Goal: Task Accomplishment & Management: Manage account settings

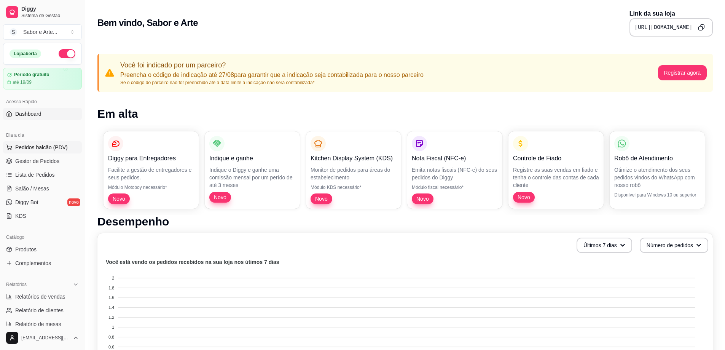
click at [38, 145] on span "Pedidos balcão (PDV)" at bounding box center [41, 148] width 53 height 8
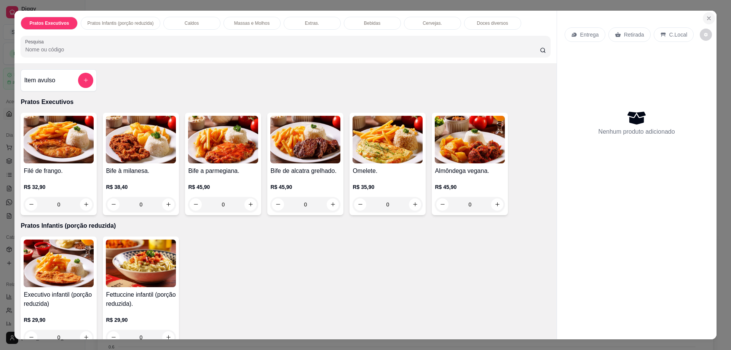
click at [706, 17] on icon "Close" at bounding box center [709, 18] width 6 height 6
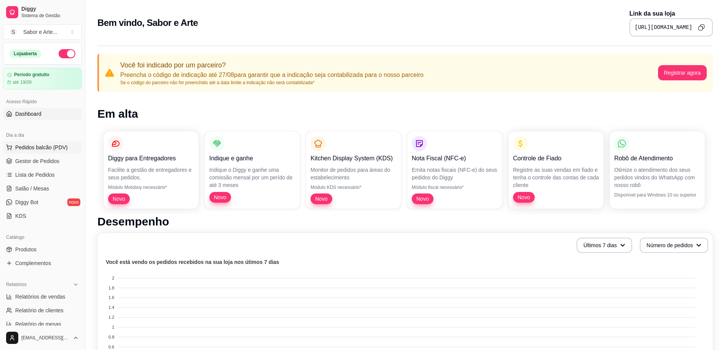
click at [43, 148] on span "Pedidos balcão (PDV)" at bounding box center [41, 148] width 53 height 8
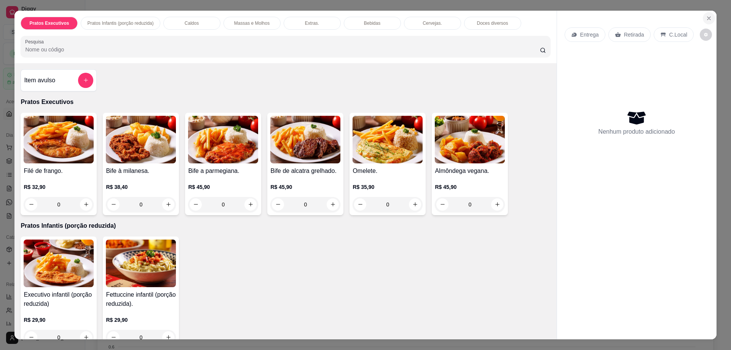
click at [706, 18] on icon "Close" at bounding box center [709, 18] width 6 height 6
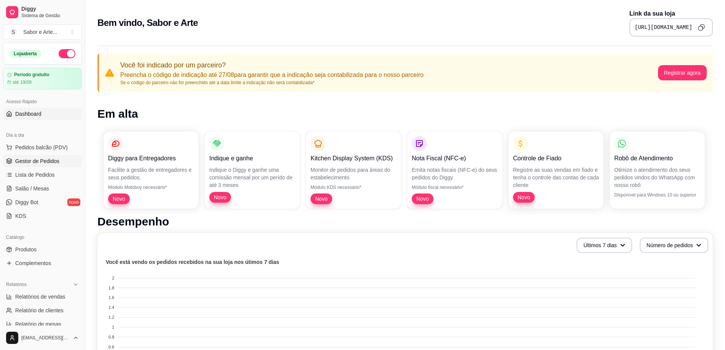
click at [37, 160] on span "Gestor de Pedidos" at bounding box center [37, 161] width 44 height 8
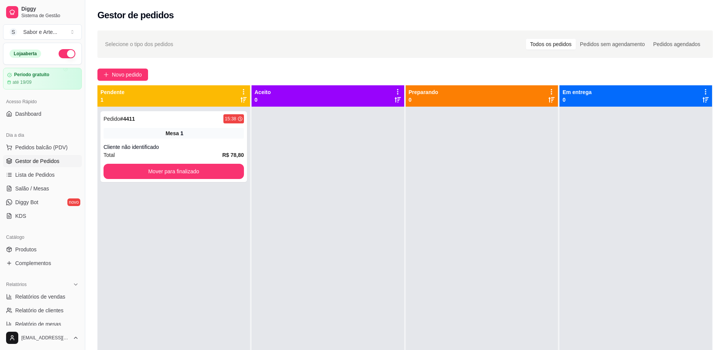
click at [243, 90] on icon at bounding box center [244, 91] width 2 height 5
click at [233, 61] on div "Selecione o tipo dos pedidos Todos os pedidos Pedidos sem agendamento Pedidos a…" at bounding box center [405, 235] width 640 height 418
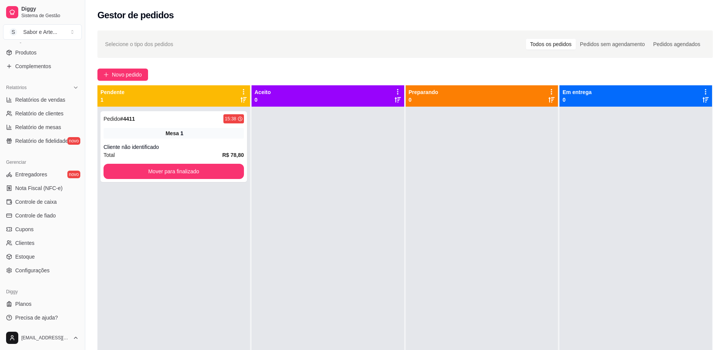
scroll to position [198, 0]
click at [34, 268] on span "Configurações" at bounding box center [32, 269] width 34 height 8
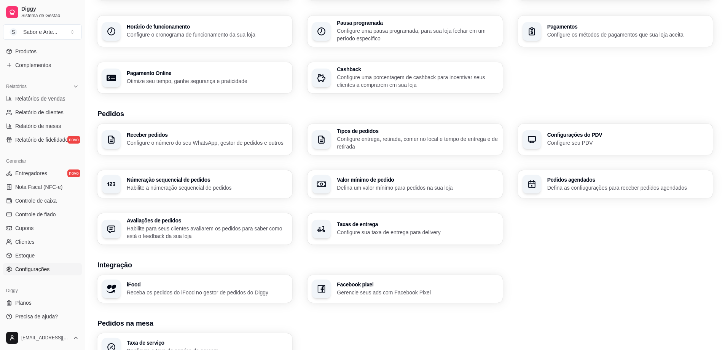
scroll to position [76, 0]
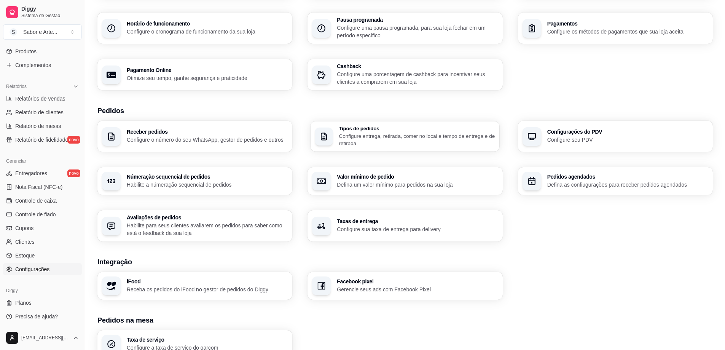
click at [372, 144] on p "Configure entrega, retirada, comer no local e tempo de entrega e de retirada" at bounding box center [417, 139] width 156 height 15
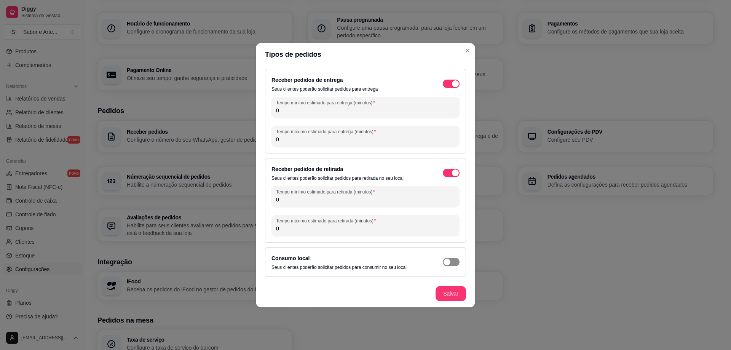
click at [453, 88] on span "button" at bounding box center [451, 84] width 17 height 8
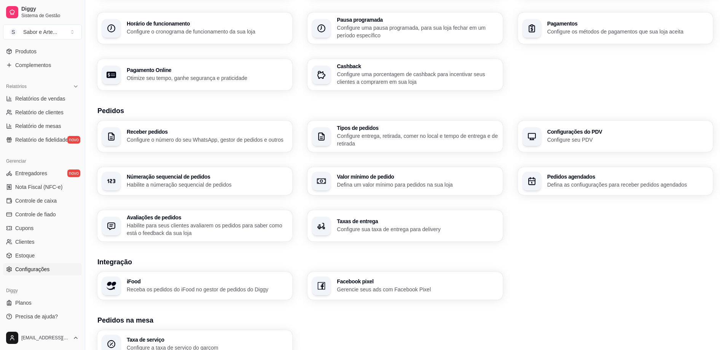
scroll to position [152, 0]
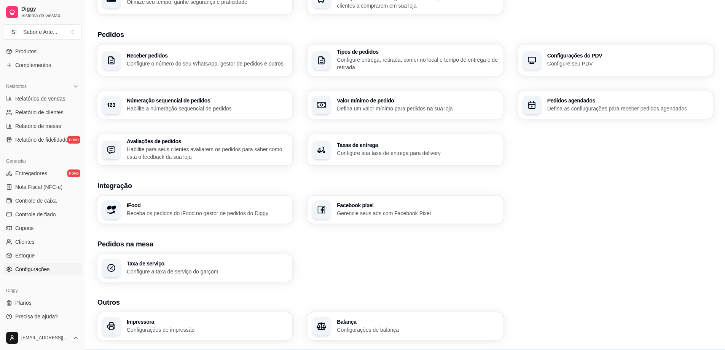
click at [553, 62] on p "Configure seu PDV" at bounding box center [627, 64] width 161 height 8
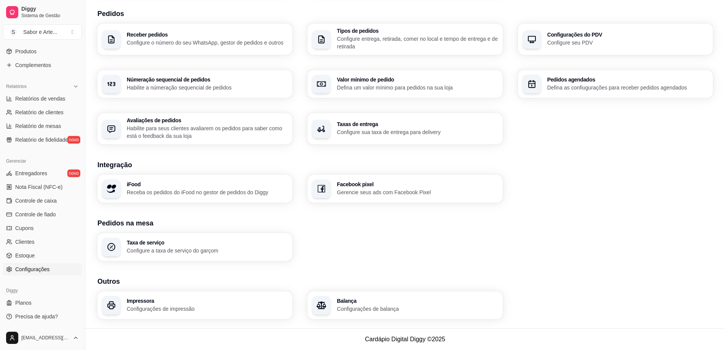
click at [189, 309] on p "Configurações de impressão" at bounding box center [207, 309] width 161 height 8
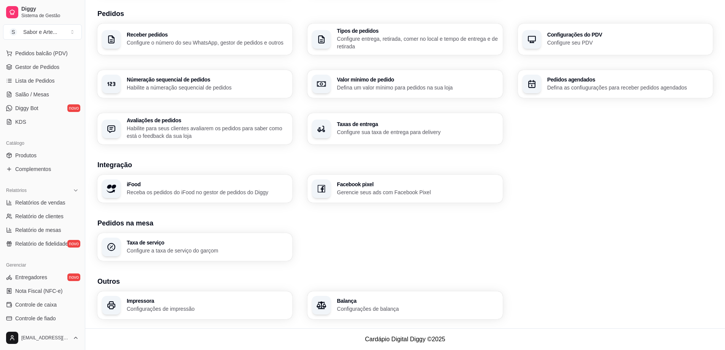
scroll to position [84, 0]
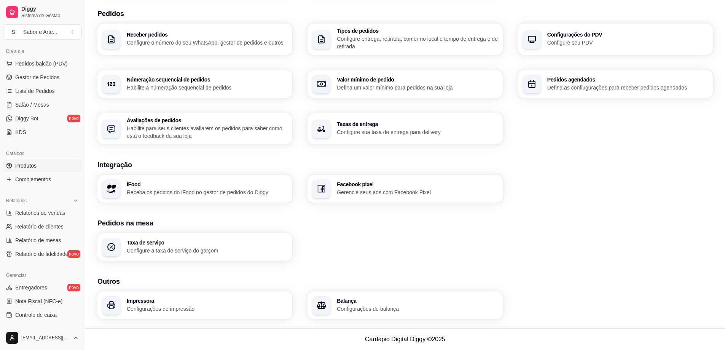
click at [44, 162] on link "Produtos" at bounding box center [42, 165] width 79 height 12
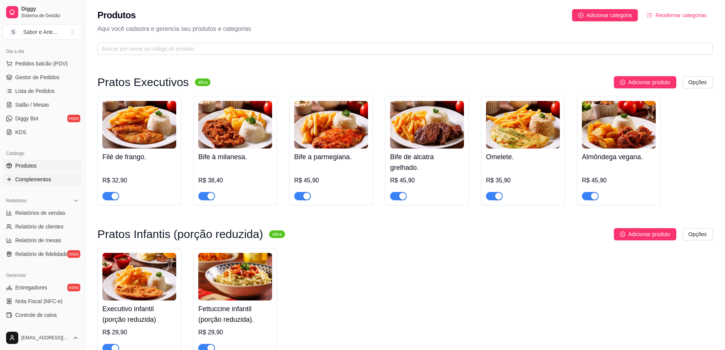
click at [29, 177] on span "Complementos" at bounding box center [33, 179] width 36 height 8
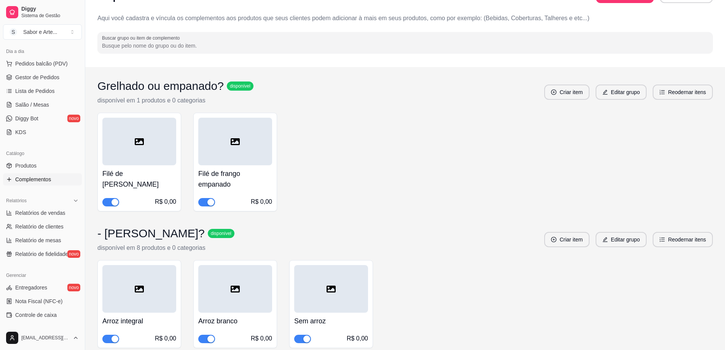
scroll to position [76, 0]
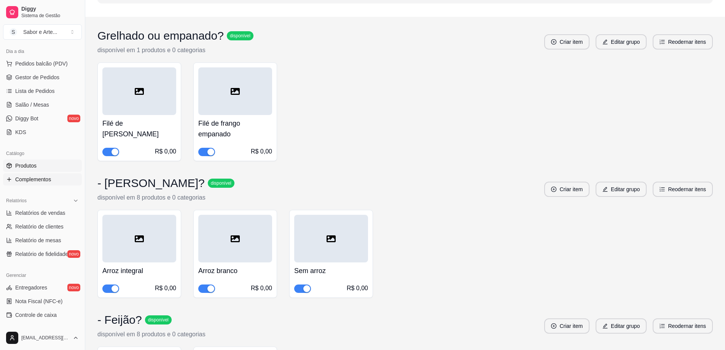
click at [32, 169] on link "Produtos" at bounding box center [42, 165] width 79 height 12
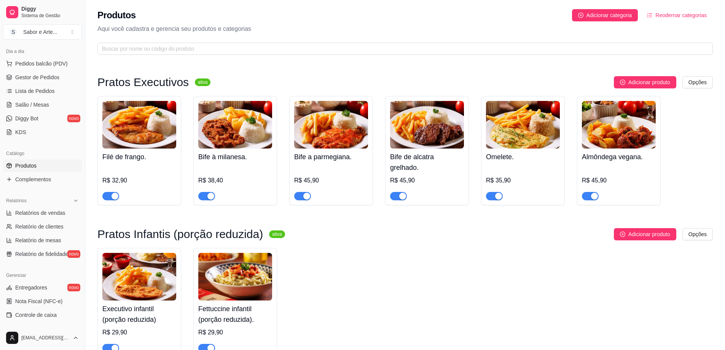
click at [149, 136] on img at bounding box center [139, 125] width 74 height 48
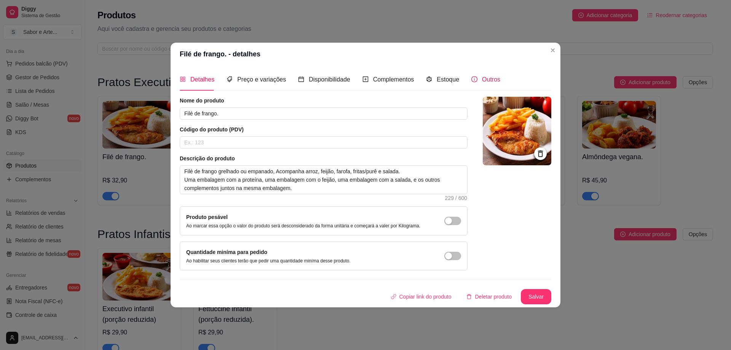
click at [491, 81] on span "Outros" at bounding box center [491, 79] width 18 height 6
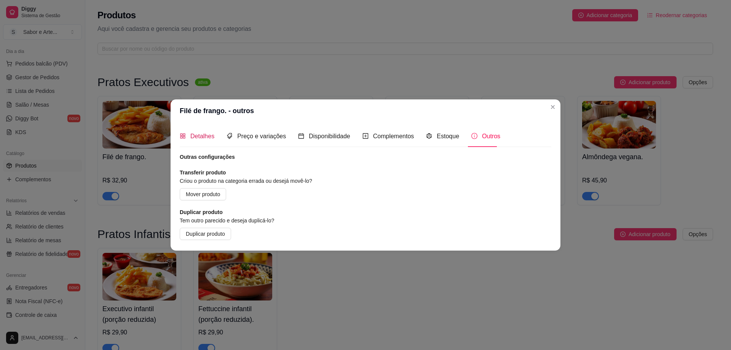
click at [204, 139] on span "Detalhes" at bounding box center [202, 136] width 24 height 6
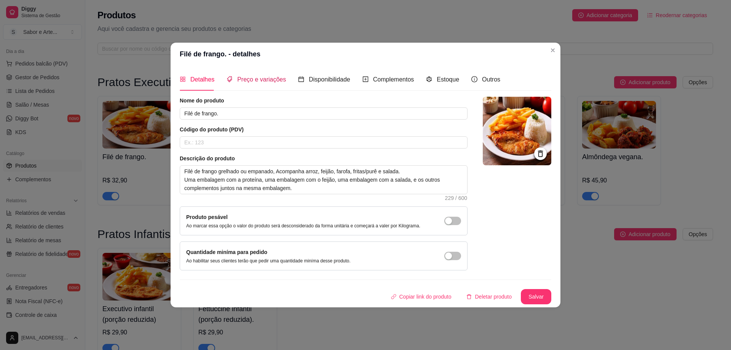
click at [264, 83] on span "Preço e variações" at bounding box center [261, 79] width 49 height 6
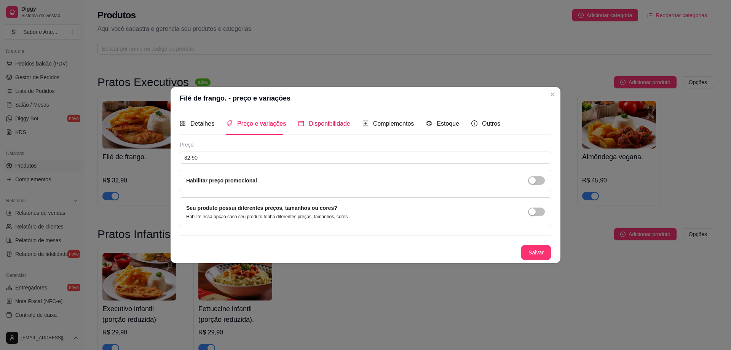
click at [313, 122] on span "Disponibilidade" at bounding box center [329, 123] width 41 height 6
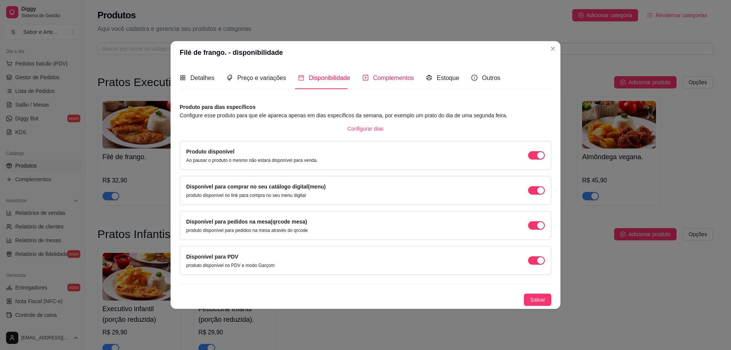
drag, startPoint x: 380, startPoint y: 76, endPoint x: 365, endPoint y: 76, distance: 14.1
click at [365, 76] on icon "plus-square" at bounding box center [365, 77] width 5 height 5
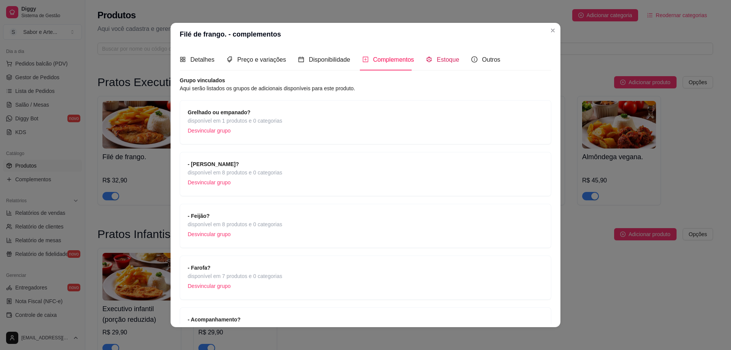
click at [437, 57] on span "Estoque" at bounding box center [448, 59] width 22 height 6
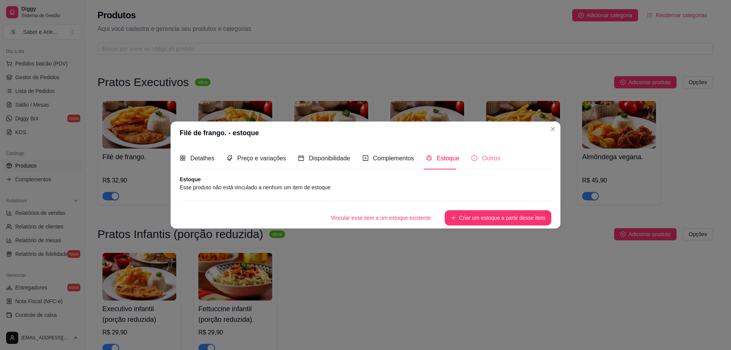
click at [484, 166] on div "Outros" at bounding box center [485, 158] width 29 height 22
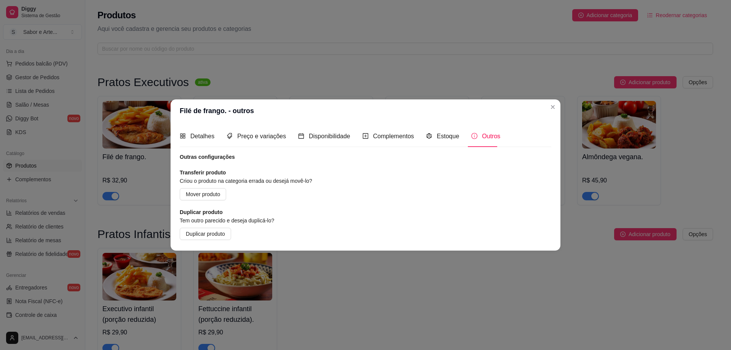
click at [545, 108] on header "Filé de frango. - outros" at bounding box center [366, 110] width 390 height 23
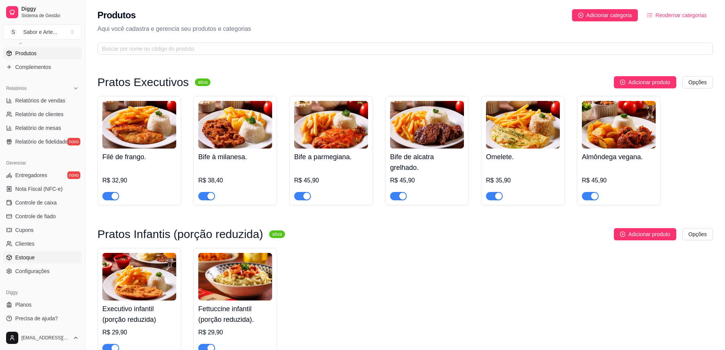
scroll to position [198, 0]
click at [39, 266] on span "Configurações" at bounding box center [32, 269] width 34 height 8
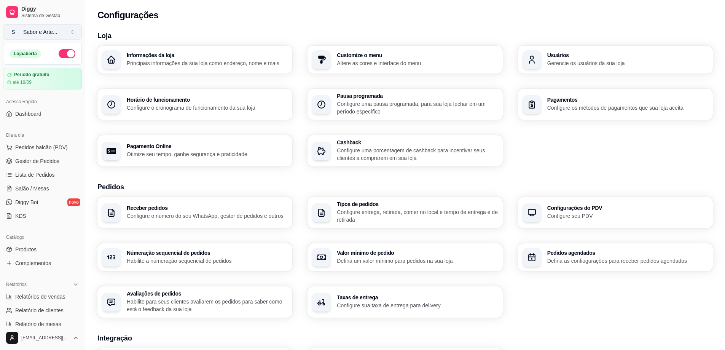
click at [68, 30] on button "S Sabor e Arte ..." at bounding box center [42, 31] width 79 height 15
click at [40, 173] on span "Lista de Pedidos" at bounding box center [35, 175] width 40 height 8
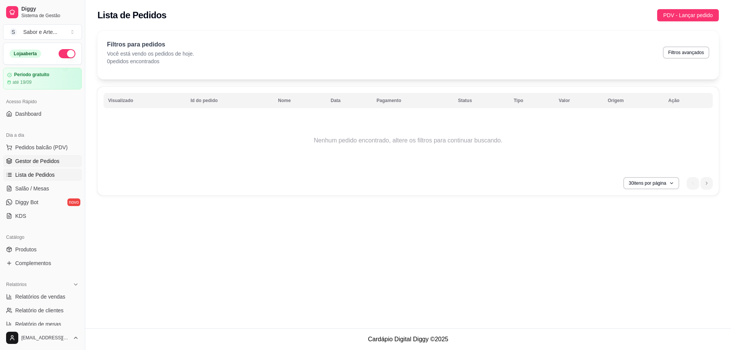
click at [37, 163] on span "Gestor de Pedidos" at bounding box center [37, 161] width 44 height 8
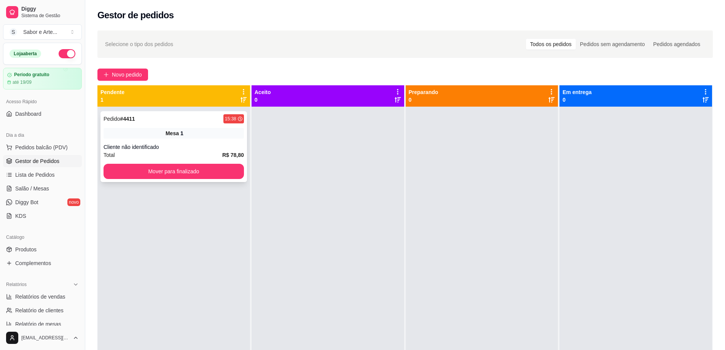
click at [165, 118] on div "Pedido # 4411 15:38" at bounding box center [174, 118] width 140 height 9
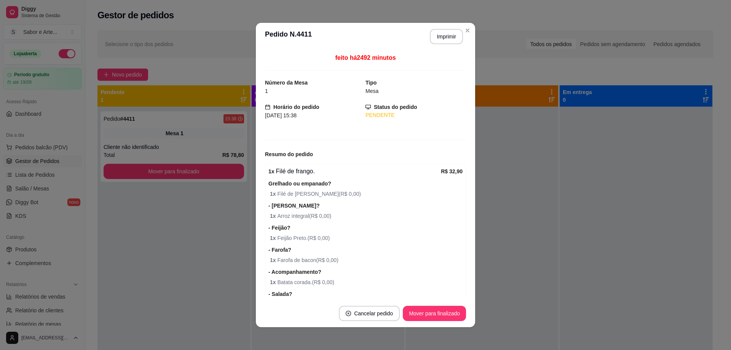
click at [443, 35] on button "Imprimir" at bounding box center [446, 36] width 33 height 15
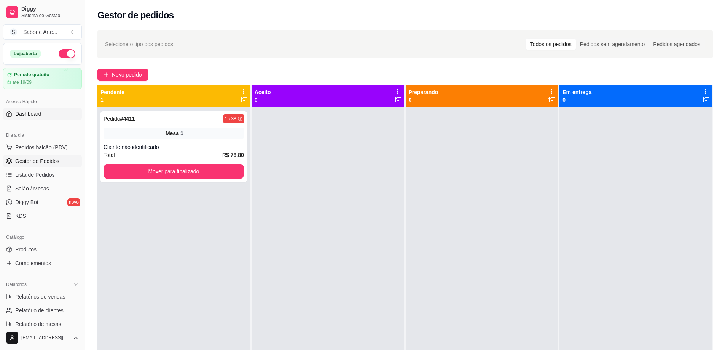
click at [36, 112] on span "Dashboard" at bounding box center [28, 114] width 26 height 8
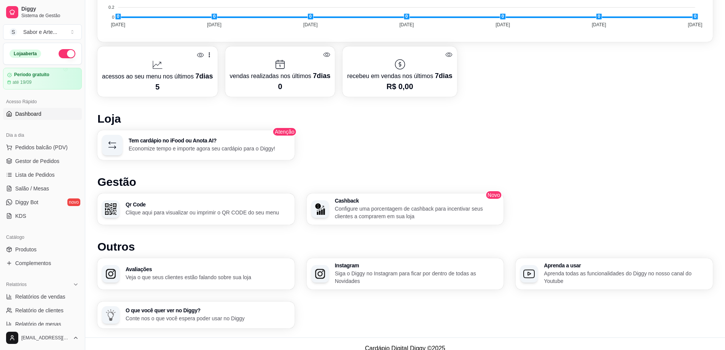
scroll to position [368, 0]
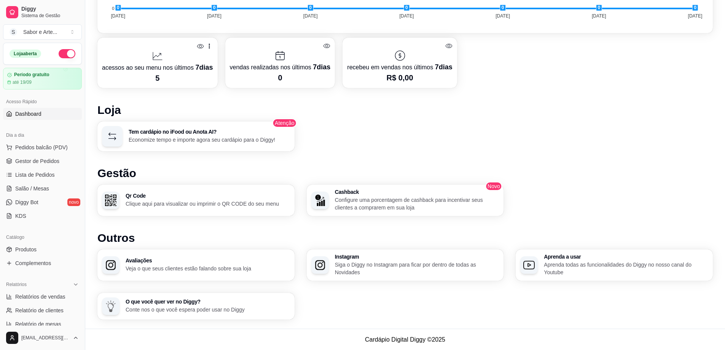
click at [587, 263] on p "Aprenda todas as funcionalidades do Diggy no nosso canal do Youtube" at bounding box center [626, 268] width 164 height 15
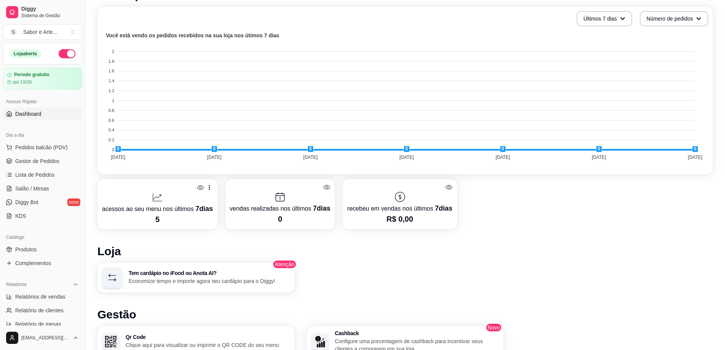
scroll to position [215, 0]
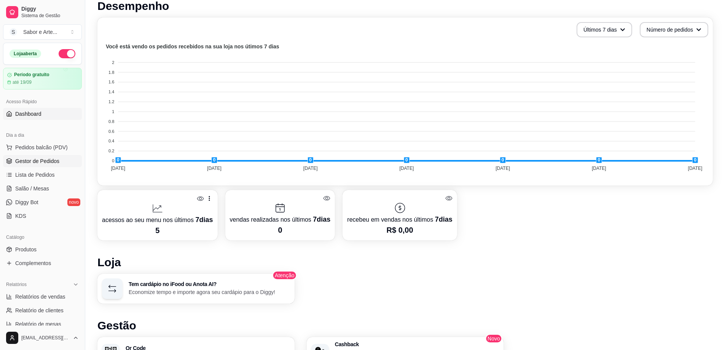
click at [38, 163] on span "Gestor de Pedidos" at bounding box center [37, 161] width 44 height 8
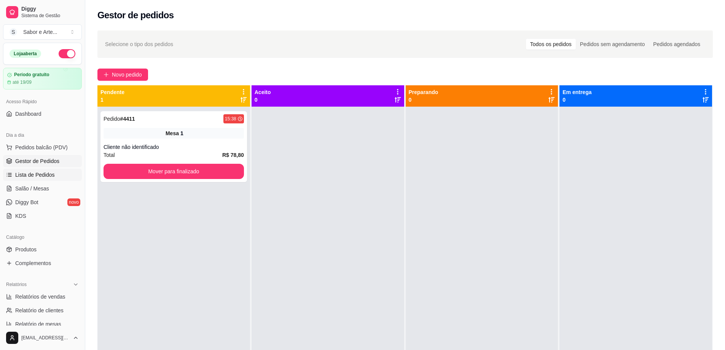
click at [40, 177] on span "Lista de Pedidos" at bounding box center [35, 175] width 40 height 8
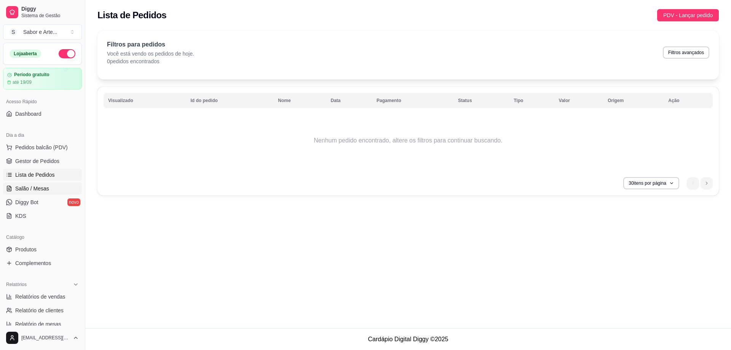
click at [38, 184] on link "Salão / Mesas" at bounding box center [42, 188] width 79 height 12
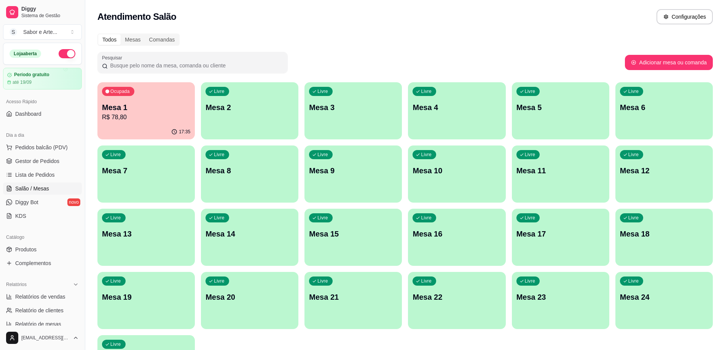
click at [159, 116] on p "R$ 78,80" at bounding box center [146, 117] width 88 height 9
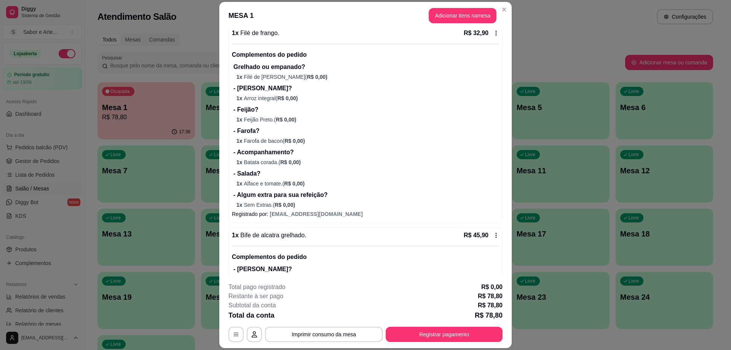
scroll to position [152, 0]
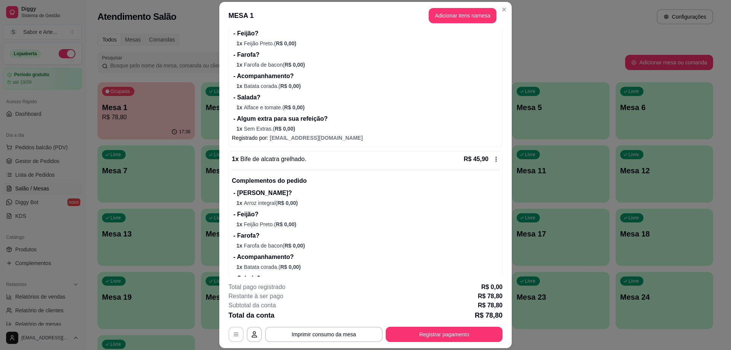
click at [236, 332] on icon "button" at bounding box center [236, 334] width 6 height 6
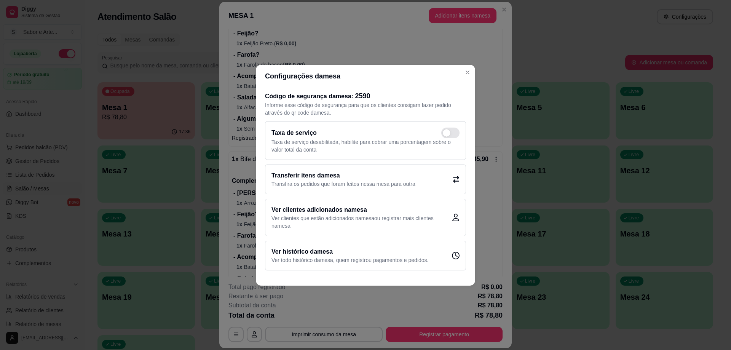
click at [453, 174] on div "Transferir itens da mesa Transfira os pedidos que foram feitos nessa mesa para …" at bounding box center [365, 179] width 201 height 30
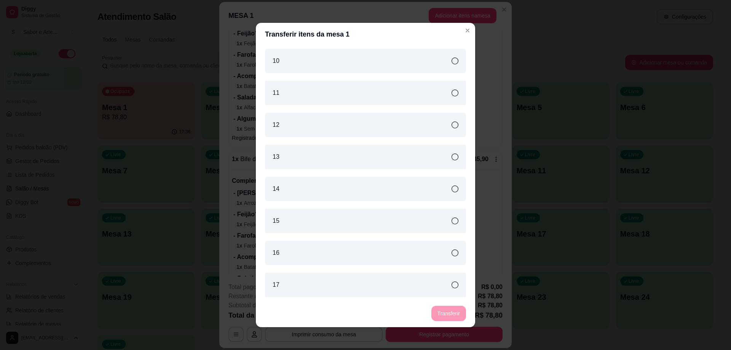
scroll to position [266, 0]
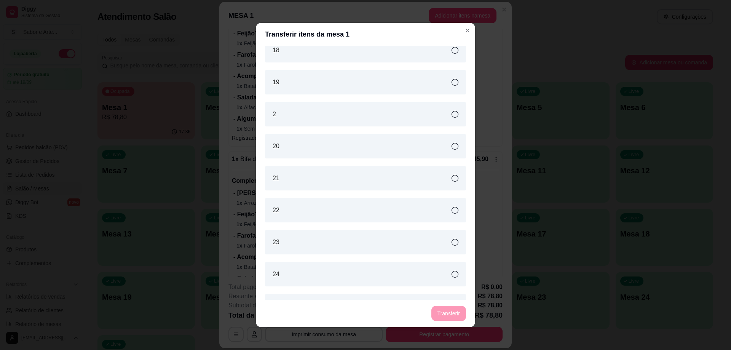
click at [423, 142] on div "20" at bounding box center [365, 146] width 201 height 24
click at [450, 316] on button "Transferir" at bounding box center [448, 313] width 35 height 15
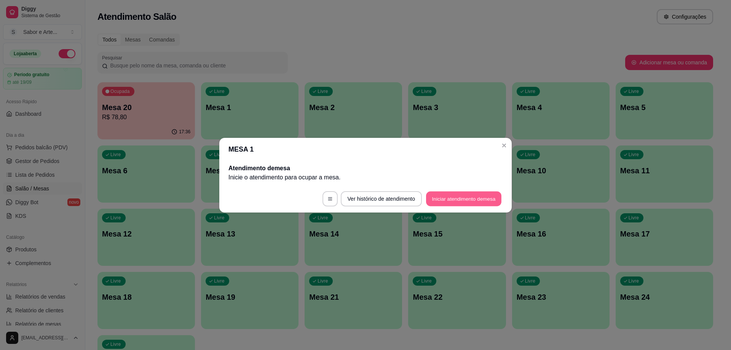
click at [460, 199] on button "Iniciar atendimento de mesa" at bounding box center [463, 198] width 75 height 15
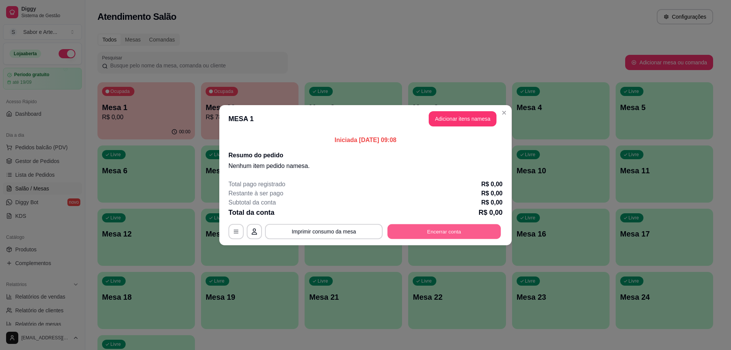
click at [445, 231] on button "Encerrar conta" at bounding box center [444, 231] width 113 height 15
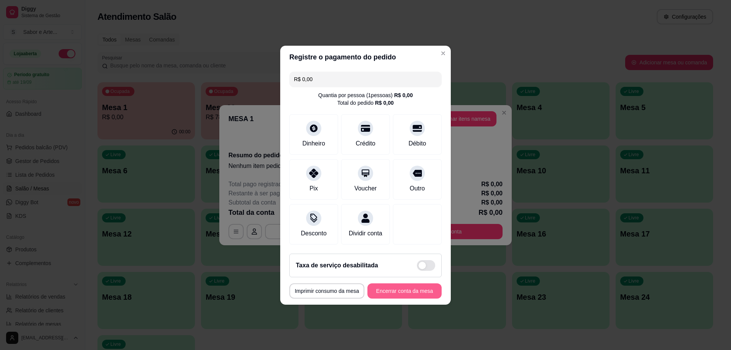
click at [392, 298] on button "Encerrar conta da mesa" at bounding box center [404, 290] width 74 height 15
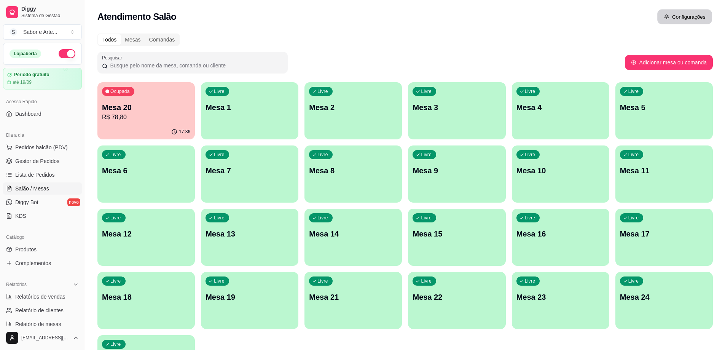
click at [676, 14] on button "Configurações" at bounding box center [684, 17] width 55 height 15
click at [165, 110] on p "Mesa 20" at bounding box center [146, 107] width 88 height 11
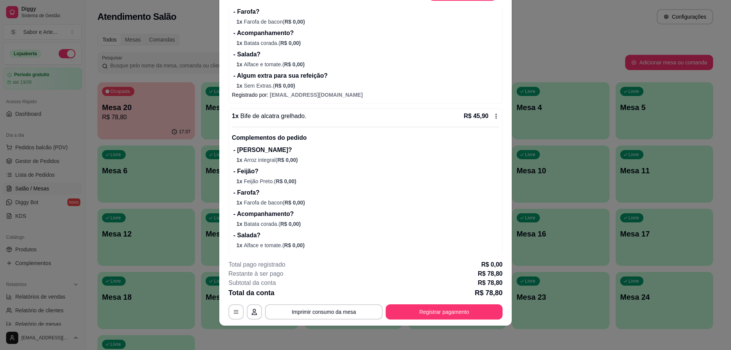
scroll to position [75, 0]
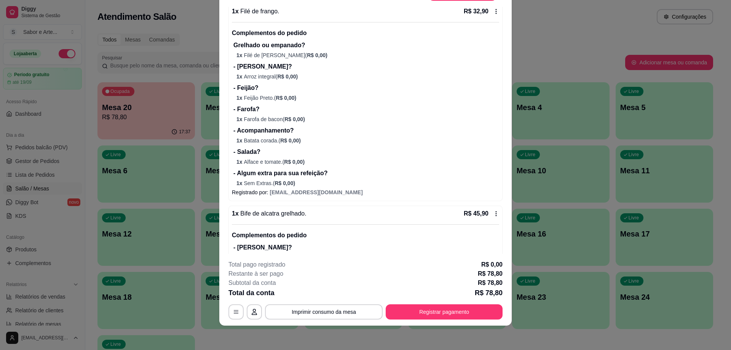
click at [257, 53] on p "1 x Filé de [PERSON_NAME] ( R$ 0,00 )" at bounding box center [367, 55] width 263 height 8
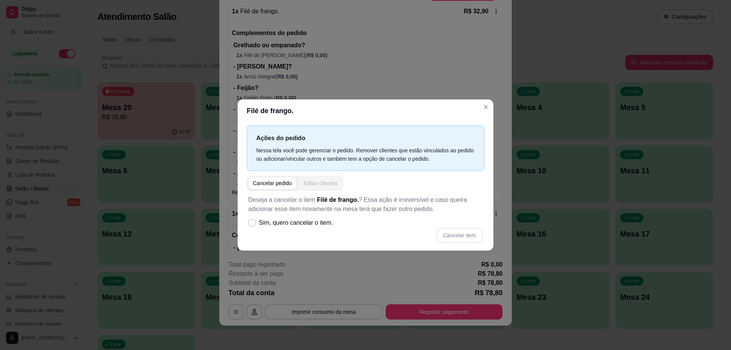
click at [310, 182] on div "Editar clientes" at bounding box center [320, 183] width 33 height 8
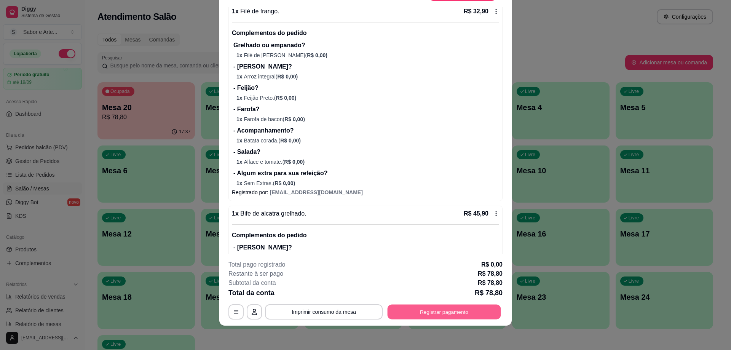
click at [432, 315] on button "Registrar pagamento" at bounding box center [444, 312] width 113 height 15
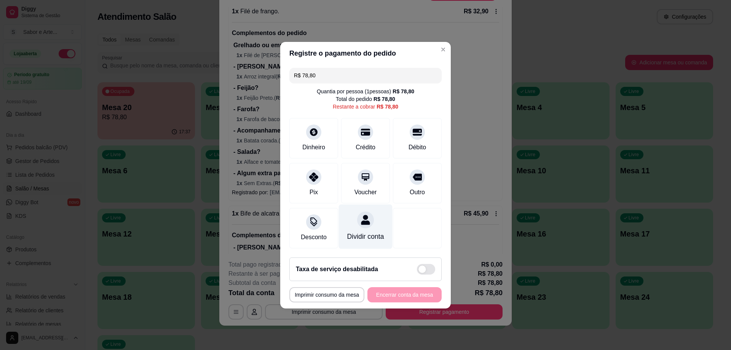
click at [367, 223] on div "Dividir conta" at bounding box center [366, 226] width 54 height 45
click at [421, 180] on div "Outro" at bounding box center [418, 181] width 54 height 45
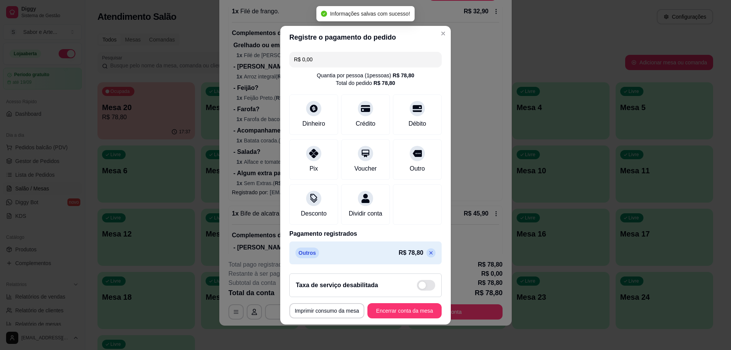
click at [429, 254] on icon at bounding box center [430, 252] width 3 height 3
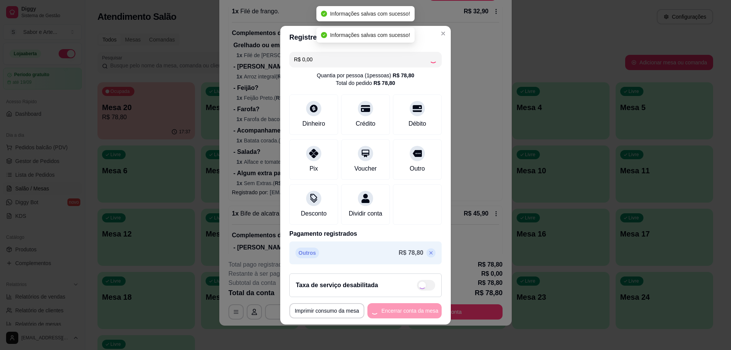
type input "R$ 78,80"
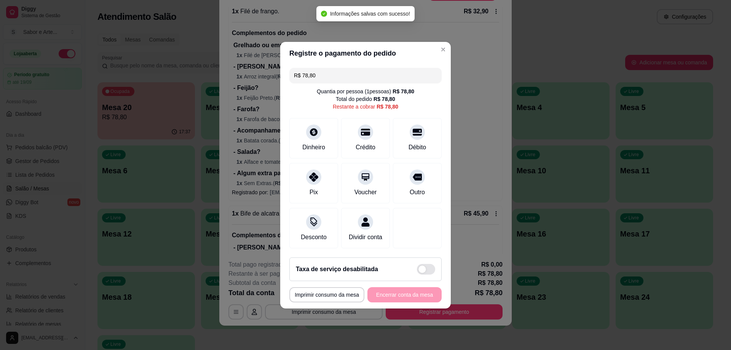
drag, startPoint x: 327, startPoint y: 71, endPoint x: 276, endPoint y: 71, distance: 51.0
click at [276, 71] on div "**********" at bounding box center [365, 175] width 731 height 350
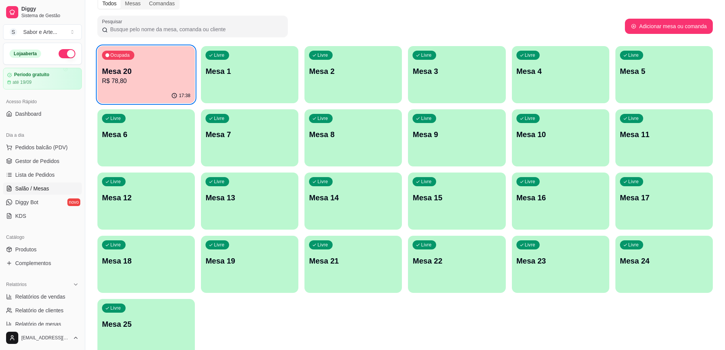
scroll to position [0, 0]
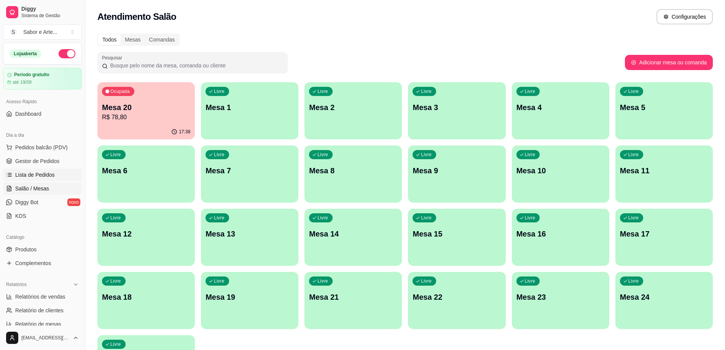
click at [47, 179] on link "Lista de Pedidos" at bounding box center [42, 175] width 79 height 12
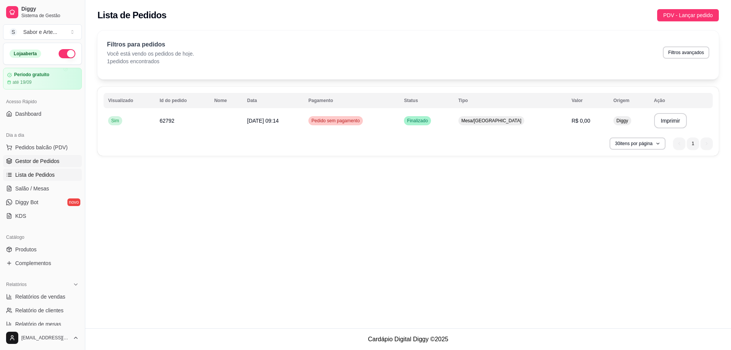
click at [37, 159] on span "Gestor de Pedidos" at bounding box center [37, 161] width 44 height 8
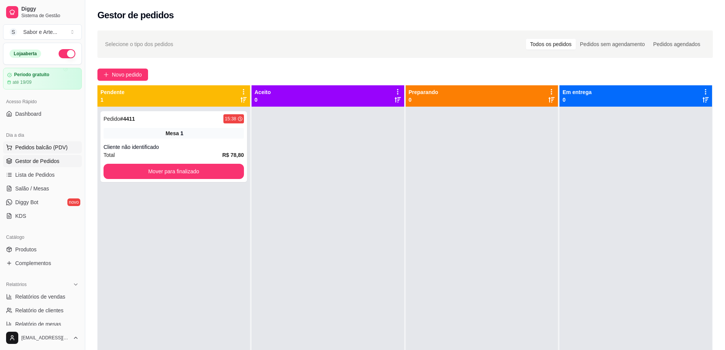
click at [38, 147] on span "Pedidos balcão (PDV)" at bounding box center [41, 148] width 53 height 8
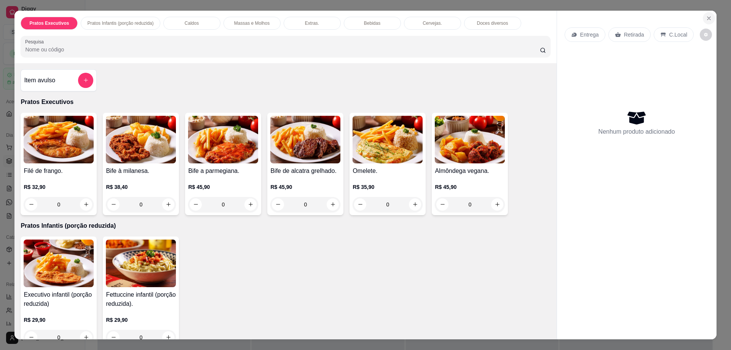
click at [706, 17] on icon "Close" at bounding box center [709, 18] width 6 height 6
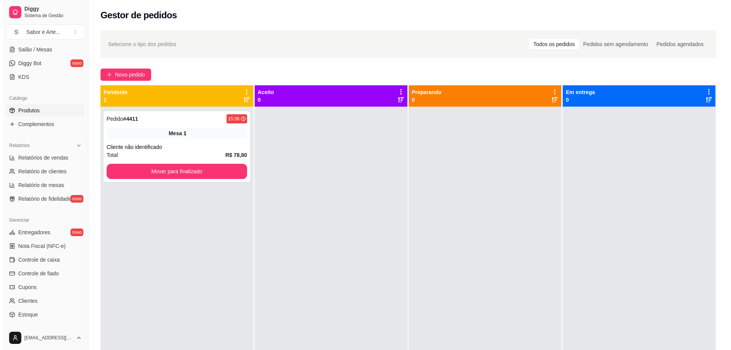
scroll to position [190, 0]
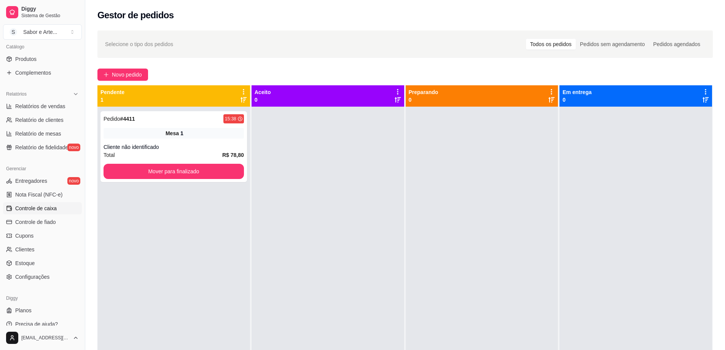
click at [49, 208] on span "Controle de caixa" at bounding box center [35, 208] width 41 height 8
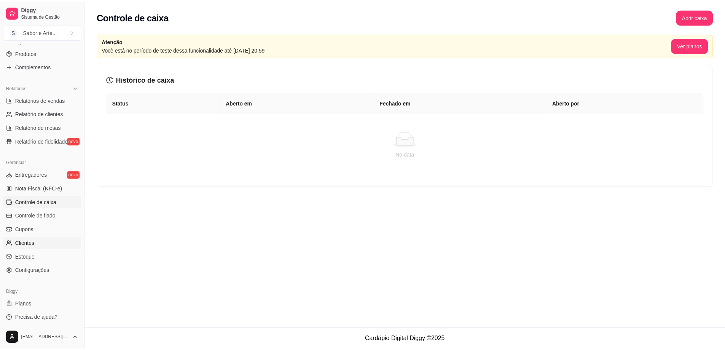
scroll to position [198, 0]
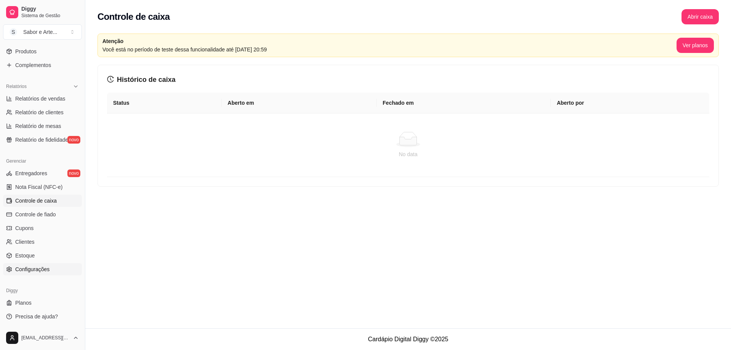
click at [38, 269] on span "Configurações" at bounding box center [32, 269] width 34 height 8
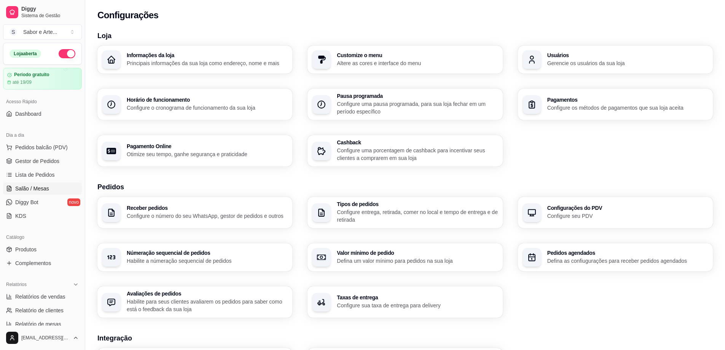
click at [39, 193] on link "Salão / Mesas" at bounding box center [42, 188] width 79 height 12
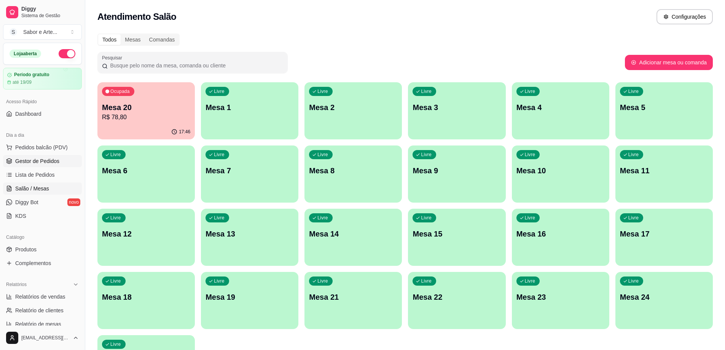
click at [35, 165] on link "Gestor de Pedidos" at bounding box center [42, 161] width 79 height 12
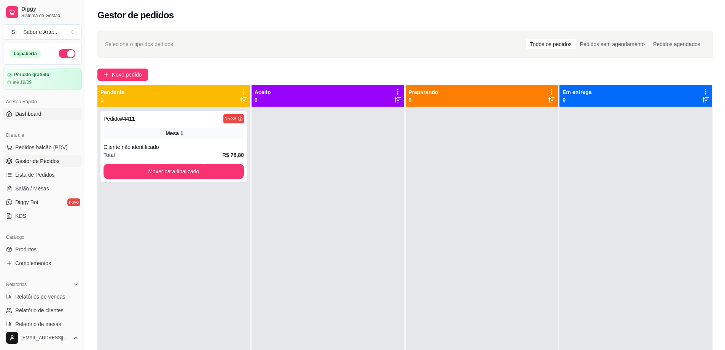
click at [30, 115] on span "Dashboard" at bounding box center [28, 114] width 26 height 8
